Goal: Navigation & Orientation: Go to known website

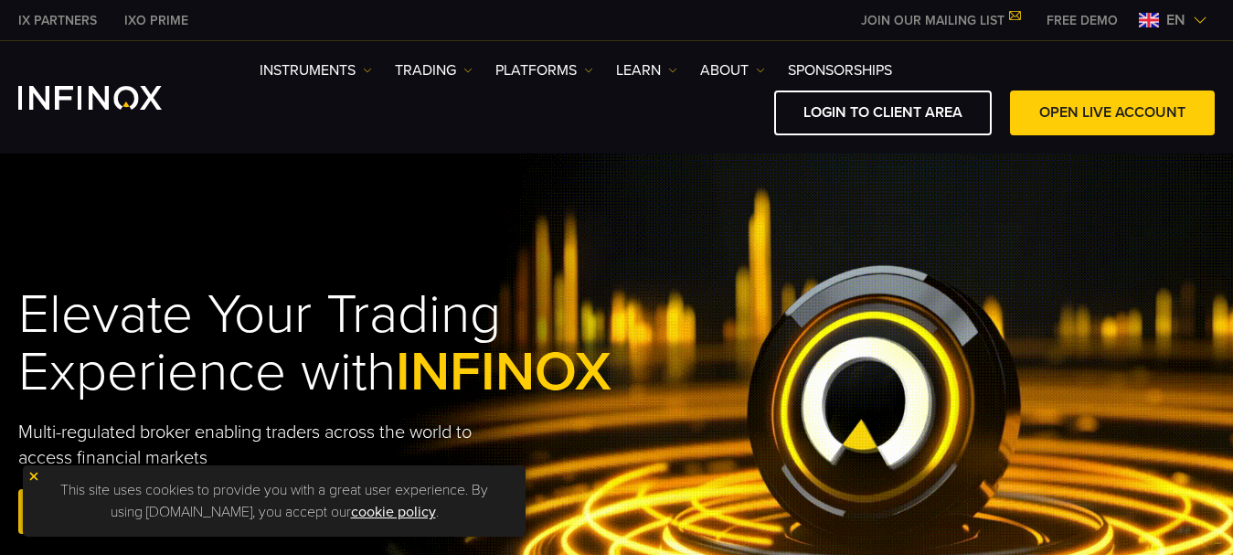
click at [1201, 22] on img at bounding box center [1200, 20] width 15 height 15
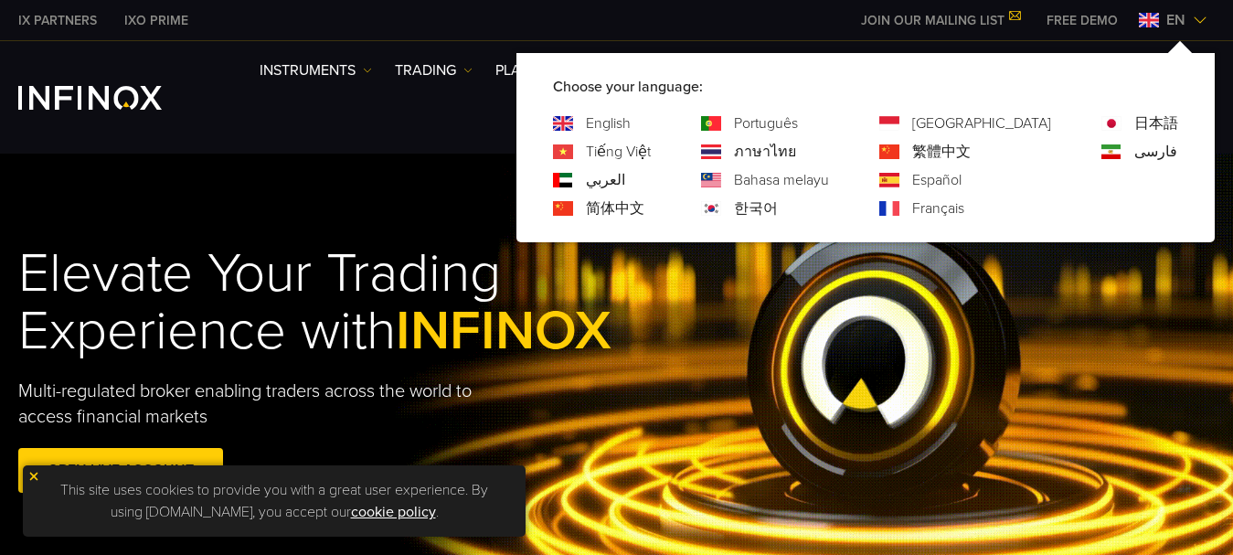
click at [798, 124] on link "Português" at bounding box center [766, 123] width 64 height 22
